Goal: Task Accomplishment & Management: Complete application form

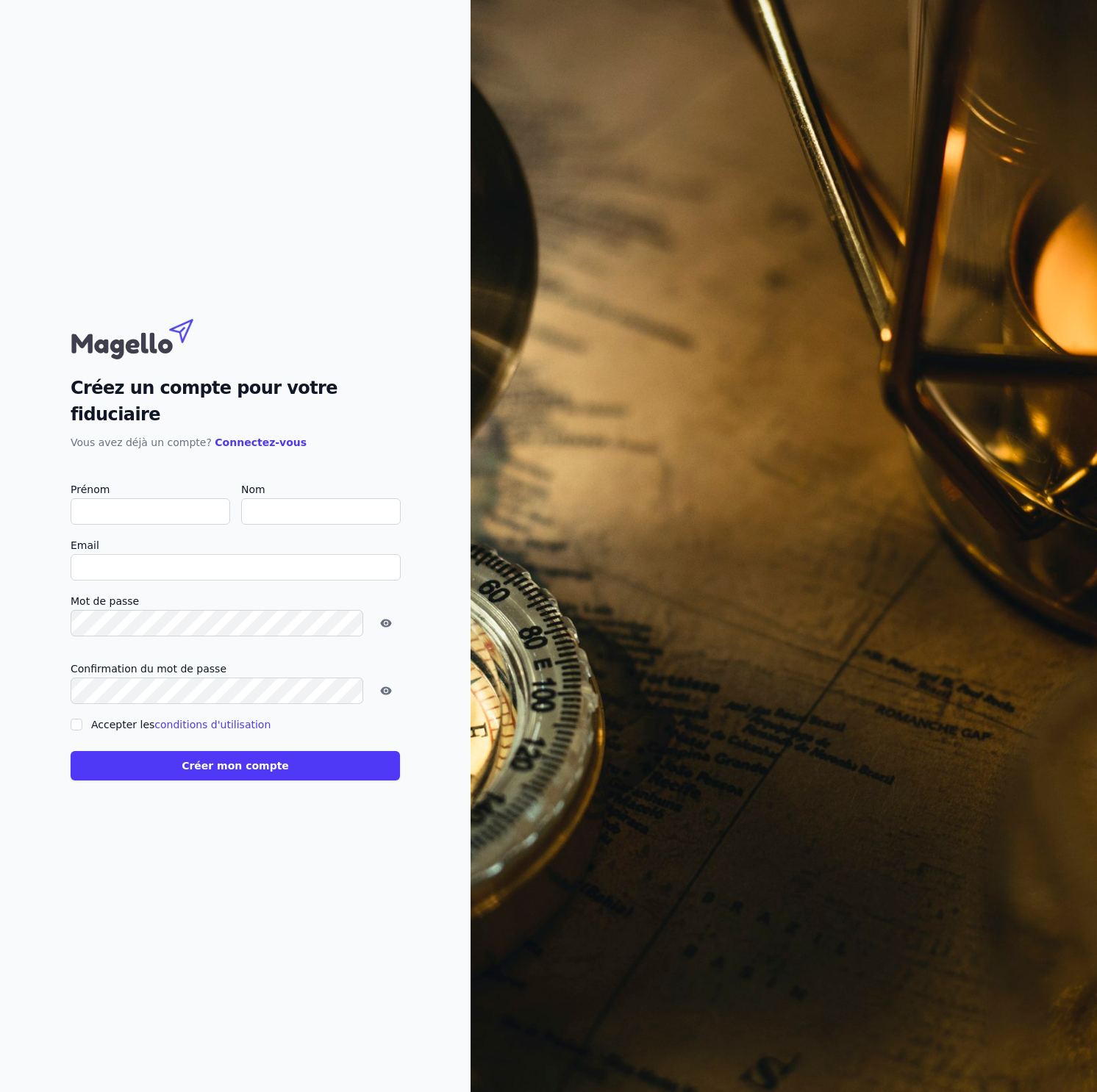
type input "T"
checkbox input "false"
type input "Test"
type input "jb+signup@magello.ai"
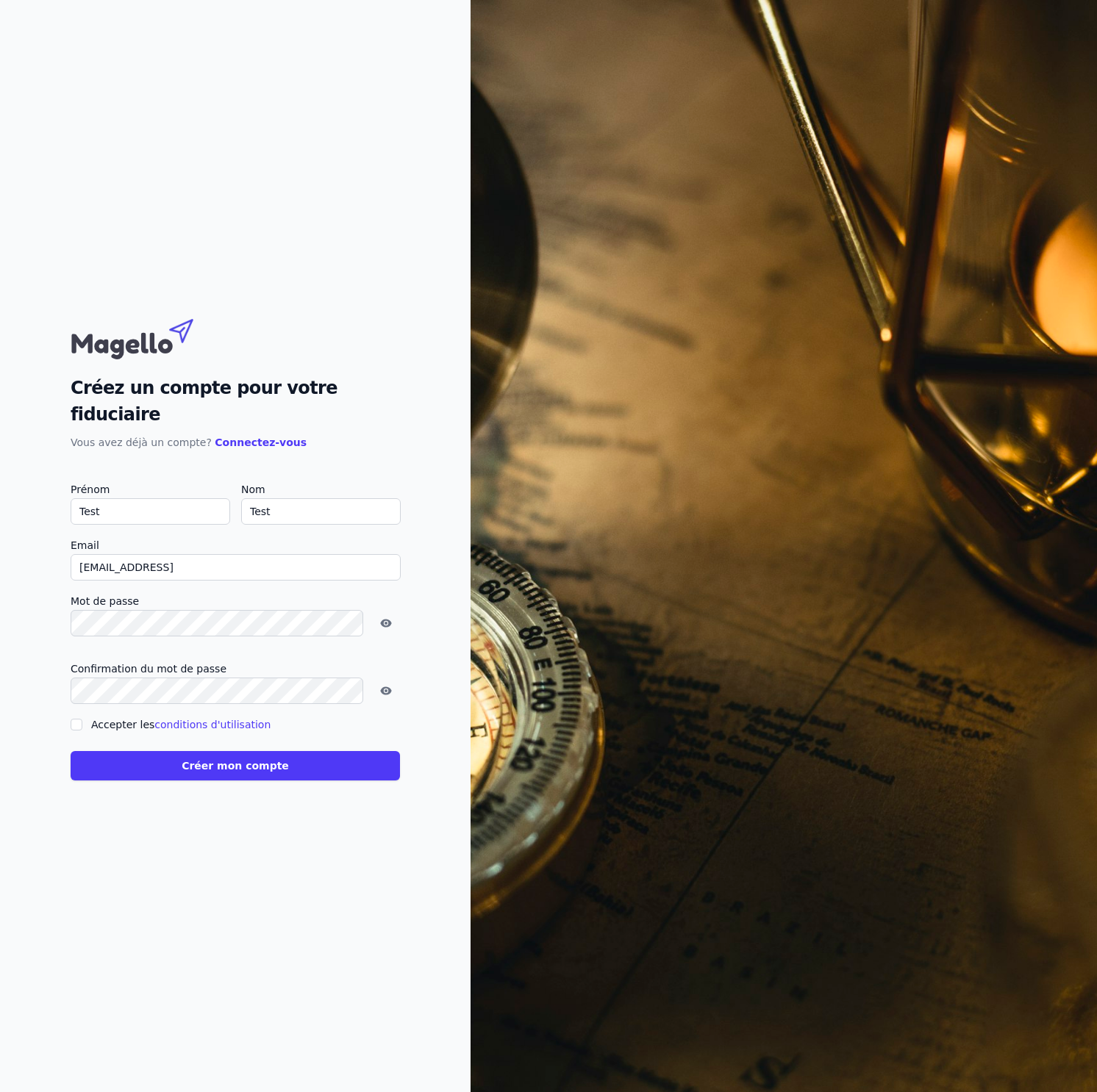
click at [70, 719] on input "Accepter les conditions d'utilisation" at bounding box center [76, 725] width 12 height 12
checkbox input "true"
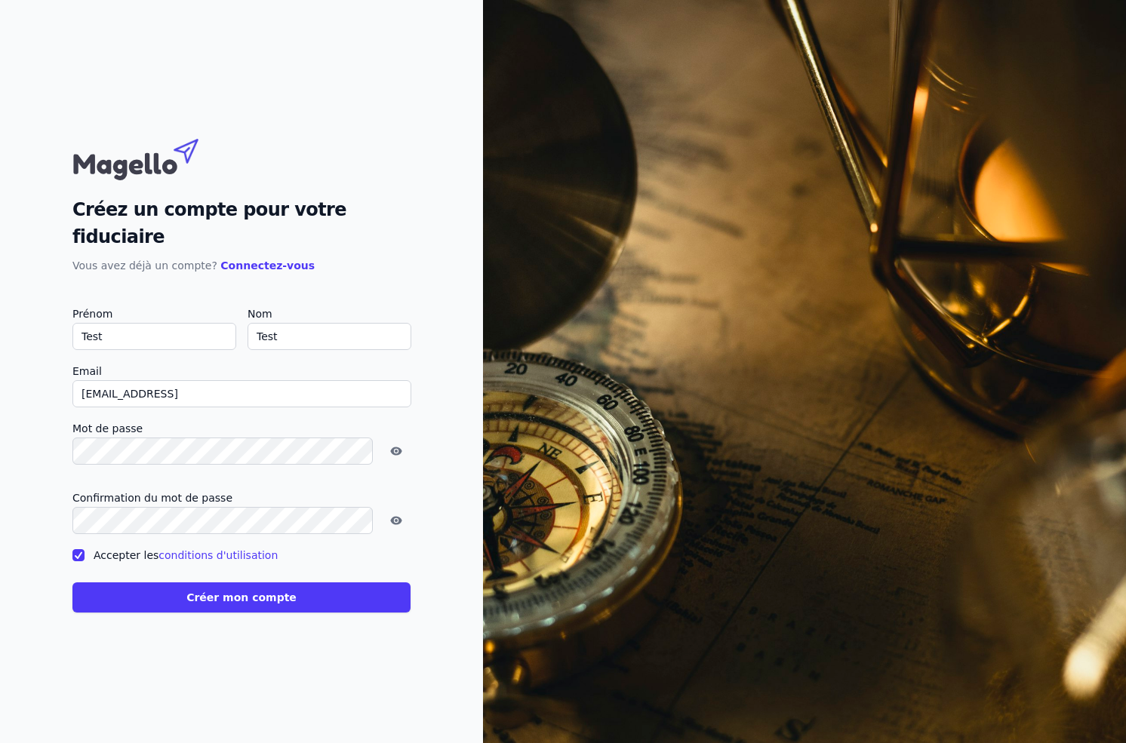
click at [218, 588] on button "Créer mon compte" at bounding box center [241, 597] width 338 height 30
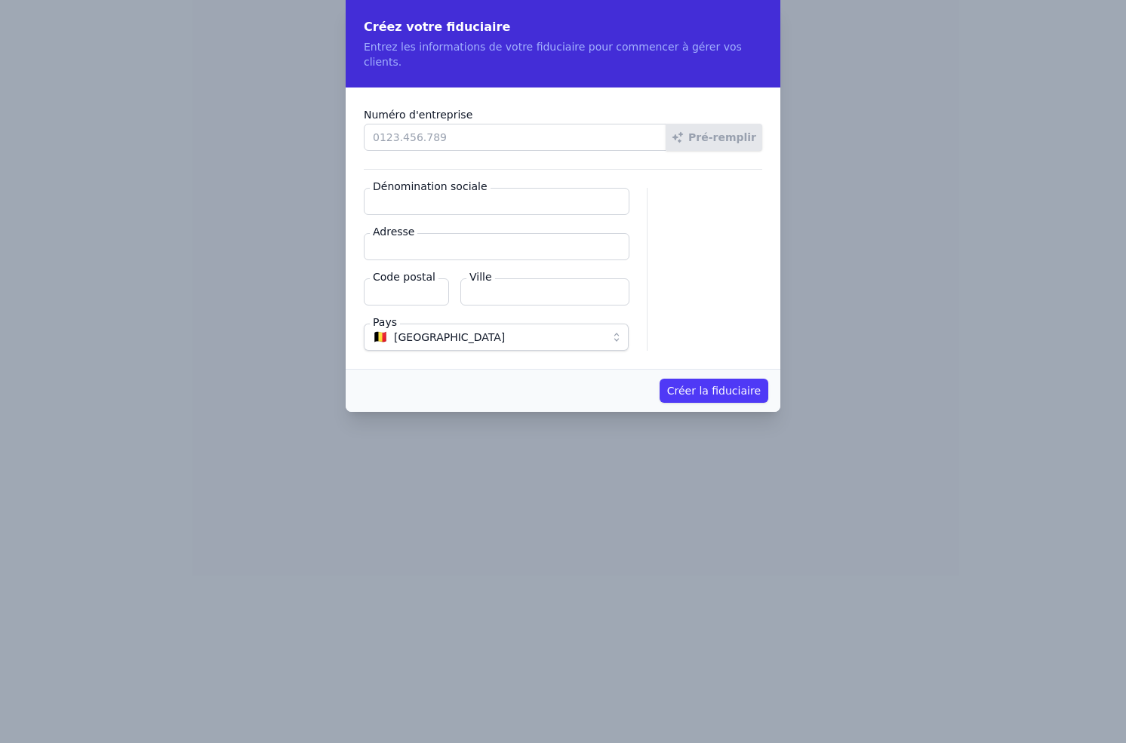
click at [373, 375] on div "Créer la fiduciaire" at bounding box center [563, 390] width 435 height 43
